Goal: Navigation & Orientation: Find specific page/section

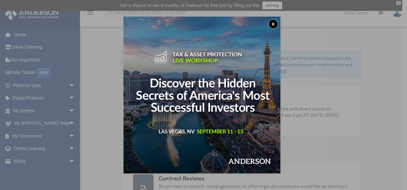
click at [274, 23] on button "x" at bounding box center [273, 24] width 10 height 10
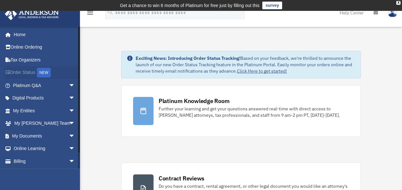
click at [33, 70] on link "Order Status NEW" at bounding box center [44, 72] width 80 height 13
click at [24, 74] on link "Order Status NEW" at bounding box center [44, 72] width 80 height 13
click at [36, 85] on link "Platinum Q&A arrow_drop_down" at bounding box center [44, 85] width 80 height 13
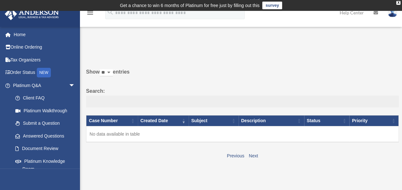
click at [127, 103] on input "Search:" at bounding box center [242, 102] width 313 height 12
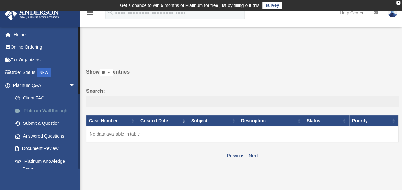
click at [41, 110] on link "Platinum Walkthrough" at bounding box center [47, 110] width 76 height 13
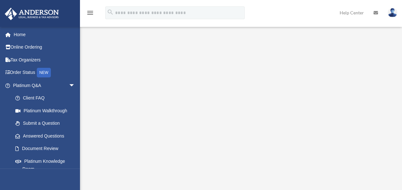
scroll to position [64, 0]
